Goal: Navigation & Orientation: Find specific page/section

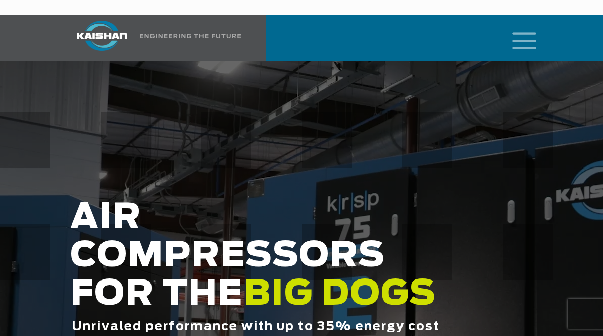
click at [521, 25] on icon "mobile menu" at bounding box center [524, 39] width 32 height 31
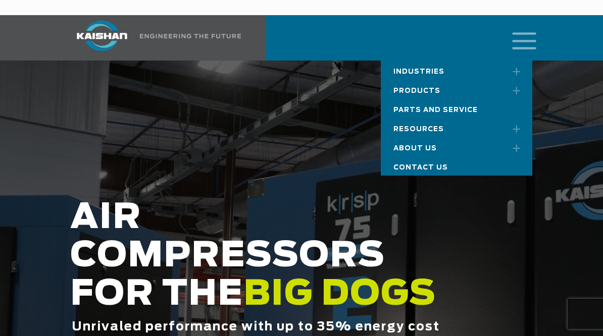
click at [458, 118] on link "Resources" at bounding box center [456, 127] width 151 height 19
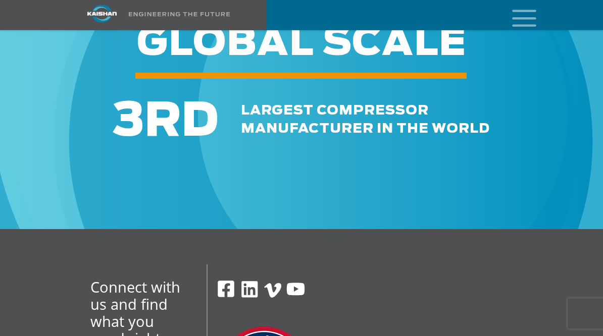
scroll to position [1338, 0]
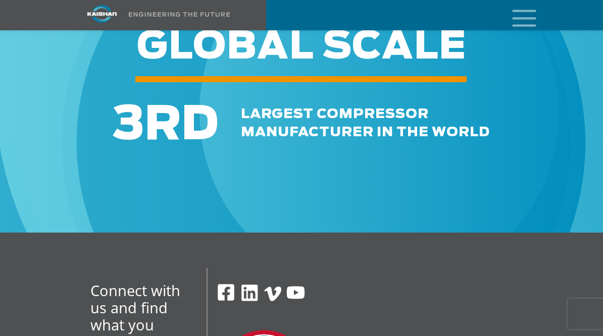
click at [531, 25] on icon "mobile menu" at bounding box center [524, 17] width 32 height 31
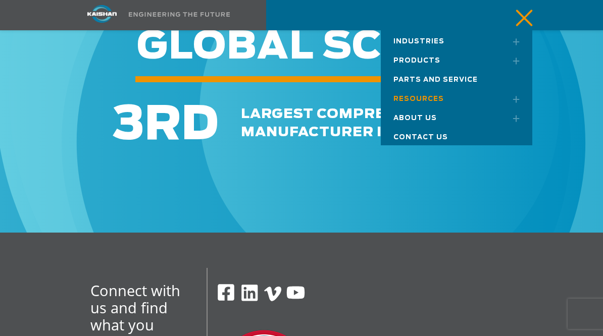
click at [433, 120] on span "About Us" at bounding box center [414, 118] width 43 height 7
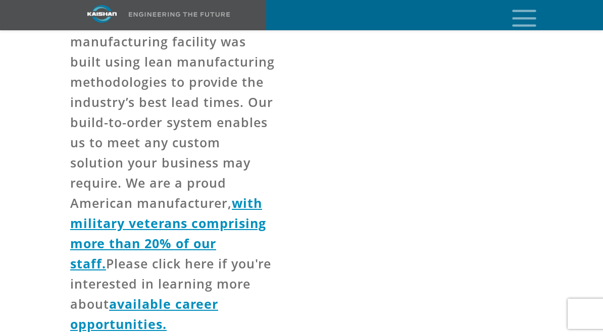
scroll to position [916, 0]
click at [93, 296] on link "available career opportunities." at bounding box center [144, 314] width 148 height 37
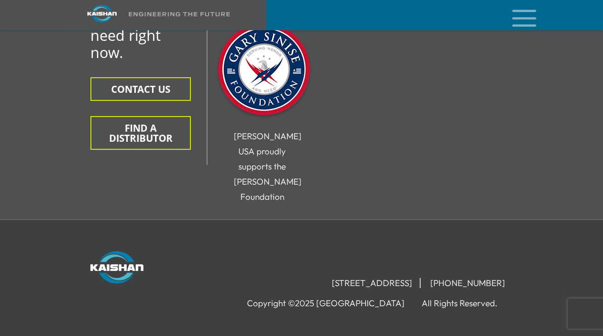
scroll to position [749, 0]
